Goal: Task Accomplishment & Management: Manage account settings

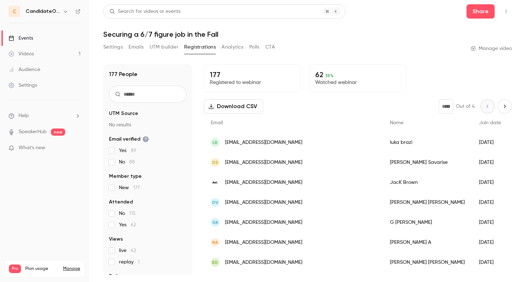
click at [233, 48] on button "Analytics" at bounding box center [233, 46] width 22 height 11
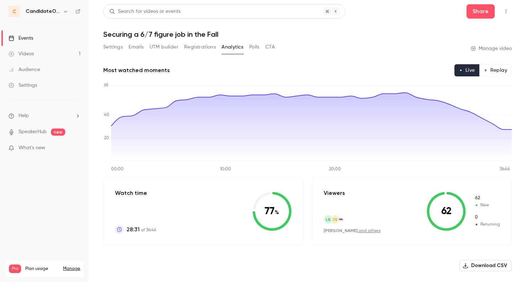
click at [55, 51] on link "Videos 1" at bounding box center [44, 54] width 89 height 16
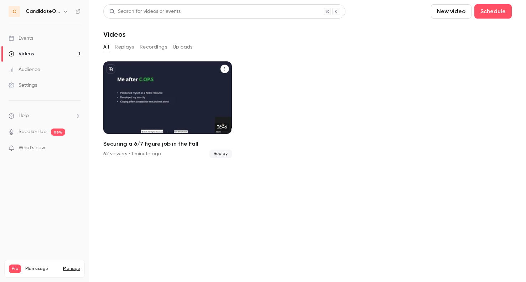
click at [226, 64] on div "Securing a 6/7 figure job in the Fall" at bounding box center [225, 68] width 9 height 9
click at [226, 69] on icon "Securing a 6/7 figure job in the Fall" at bounding box center [225, 69] width 4 height 4
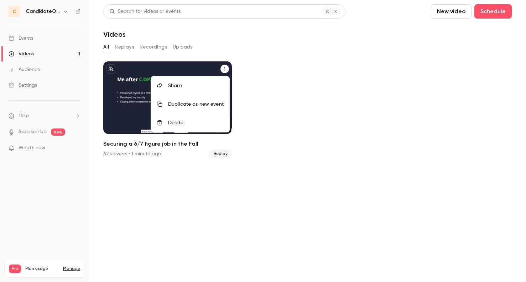
click at [196, 126] on div "Delete" at bounding box center [196, 122] width 56 height 7
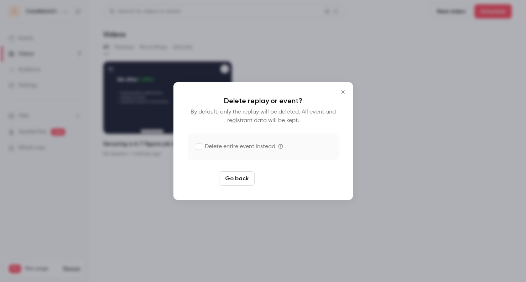
click at [282, 178] on button "Delete replay" at bounding box center [283, 178] width 50 height 14
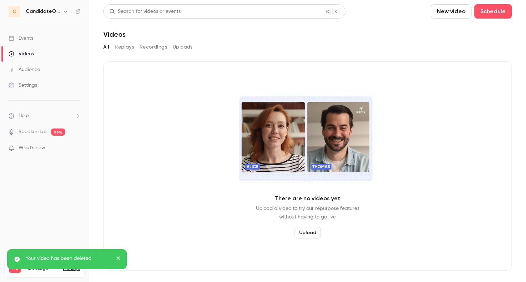
click at [33, 37] on div "Events" at bounding box center [21, 38] width 25 height 7
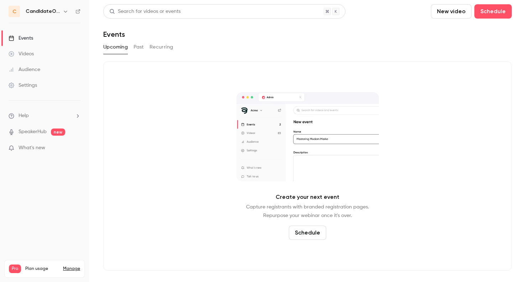
click at [139, 45] on button "Past" at bounding box center [139, 46] width 10 height 11
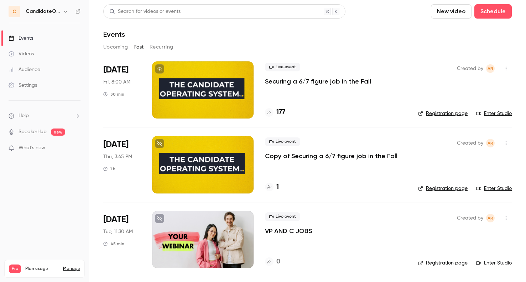
click at [338, 81] on p "Securing a 6/7 figure job in the Fall" at bounding box center [318, 81] width 106 height 9
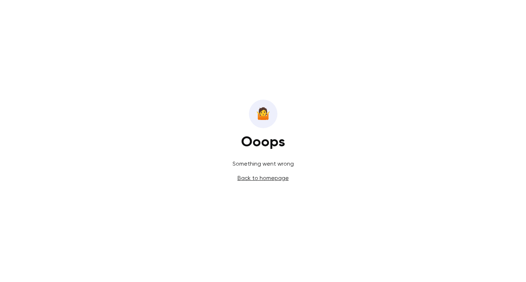
click at [270, 178] on link "Back to homepage" at bounding box center [263, 177] width 51 height 7
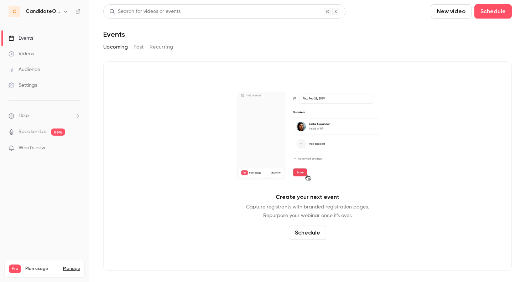
click at [140, 48] on button "Past" at bounding box center [139, 46] width 10 height 11
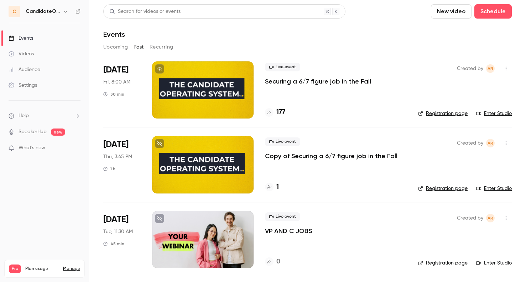
click at [225, 80] on div at bounding box center [203, 89] width 102 height 57
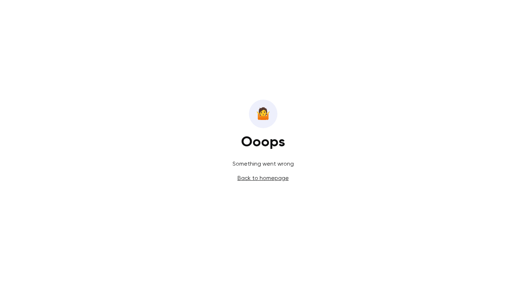
click at [249, 178] on link "Back to homepage" at bounding box center [263, 177] width 51 height 7
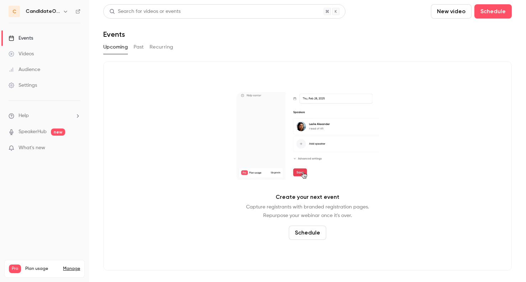
click at [35, 70] on div "Audience" at bounding box center [25, 69] width 32 height 7
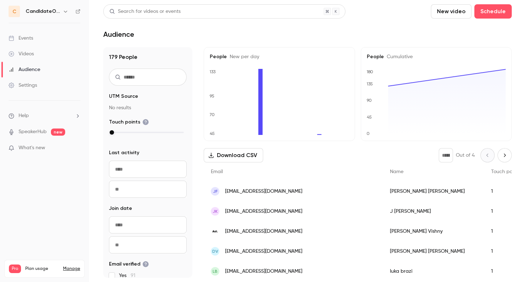
click at [30, 36] on div "Events" at bounding box center [21, 38] width 25 height 7
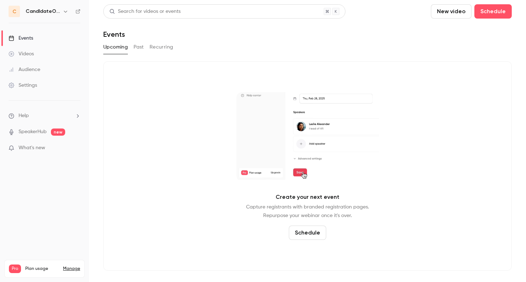
click at [159, 47] on button "Recurring" at bounding box center [162, 46] width 24 height 11
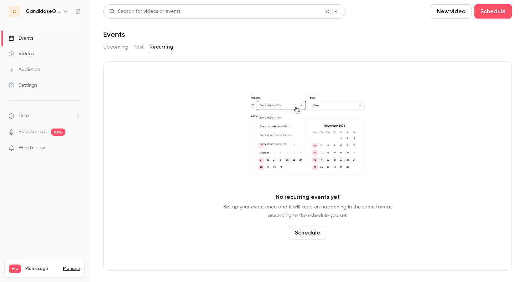
click at [138, 49] on button "Past" at bounding box center [139, 46] width 10 height 11
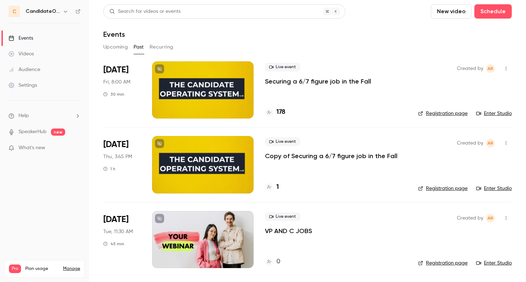
click at [509, 68] on icon "button" at bounding box center [507, 68] width 6 height 5
click at [347, 81] on div at bounding box center [263, 141] width 526 height 282
click at [330, 82] on p "Securing a 6/7 figure job in the Fall" at bounding box center [318, 81] width 106 height 9
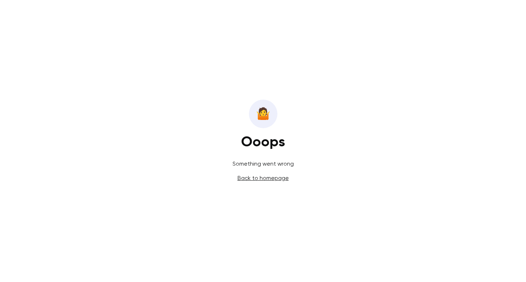
click at [271, 176] on link "Back to homepage" at bounding box center [263, 177] width 51 height 7
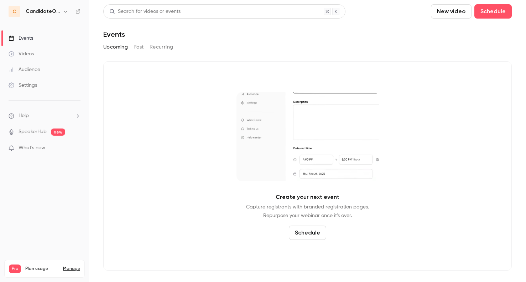
click at [32, 67] on div "Audience" at bounding box center [25, 69] width 32 height 7
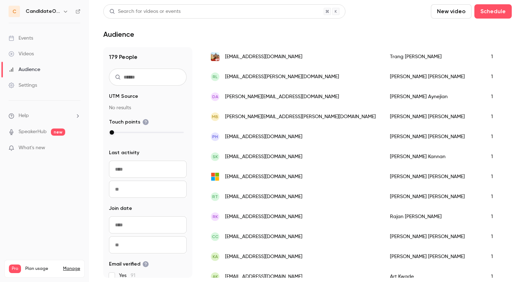
scroll to position [902, 0]
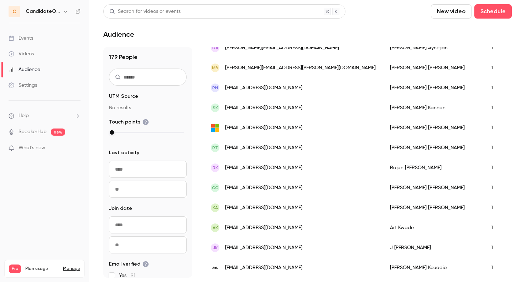
click at [35, 42] on link "Events" at bounding box center [44, 38] width 89 height 16
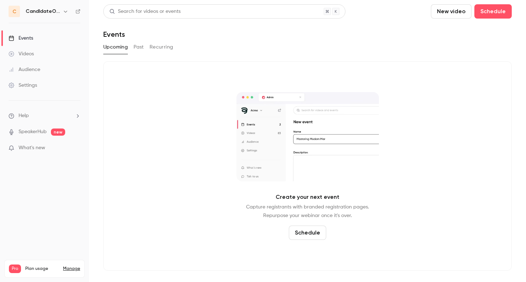
click at [140, 50] on button "Past" at bounding box center [139, 46] width 10 height 11
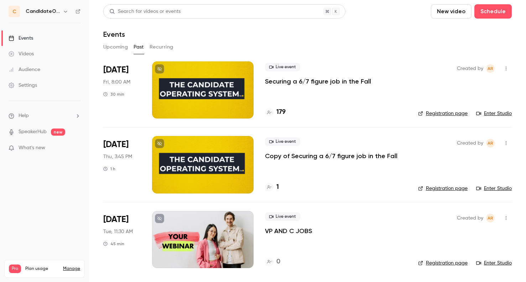
click at [508, 69] on icon "button" at bounding box center [507, 68] width 6 height 5
click at [429, 54] on div at bounding box center [263, 141] width 526 height 282
click at [364, 80] on p "Securing a 6/7 figure job in the Fall" at bounding box center [318, 81] width 106 height 9
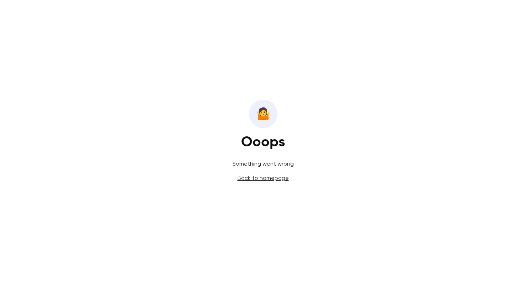
click at [270, 180] on link "Back to homepage" at bounding box center [263, 177] width 51 height 7
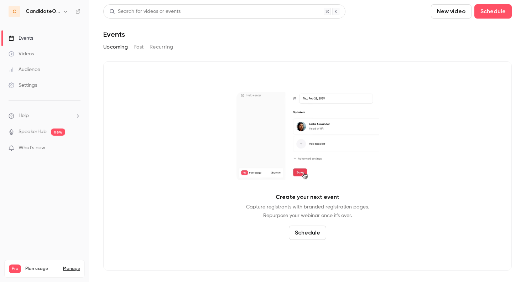
click at [66, 10] on icon "button" at bounding box center [66, 12] width 6 height 6
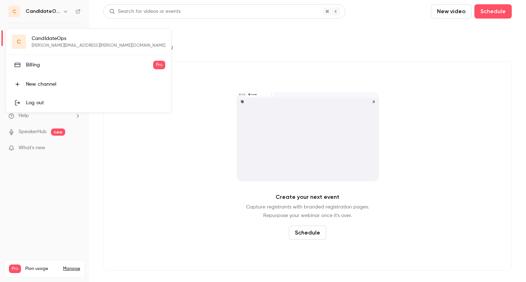
click at [51, 69] on link "Billing Pro" at bounding box center [88, 65] width 165 height 20
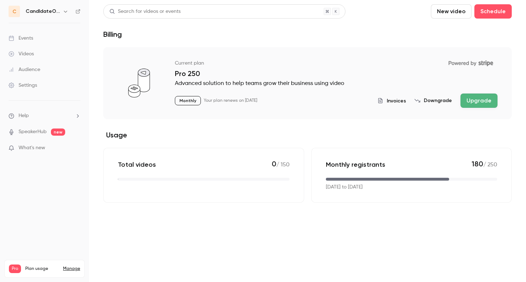
click at [430, 98] on button "Downgrade" at bounding box center [433, 100] width 37 height 7
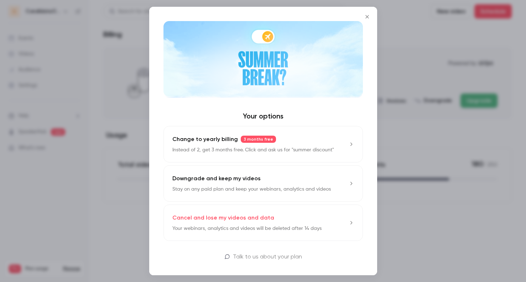
click at [294, 222] on div "Cancel and lose my videos and data Your webinars, analytics and videos will be …" at bounding box center [246, 222] width 149 height 19
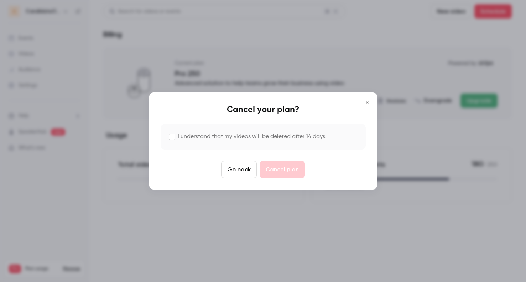
click at [248, 138] on label "I understand that my videos will be deleted after 14 days." at bounding box center [252, 136] width 149 height 9
click at [282, 168] on button "Cancel plan" at bounding box center [282, 169] width 45 height 17
